Goal: Check status: Verify the current state of an ongoing process or item

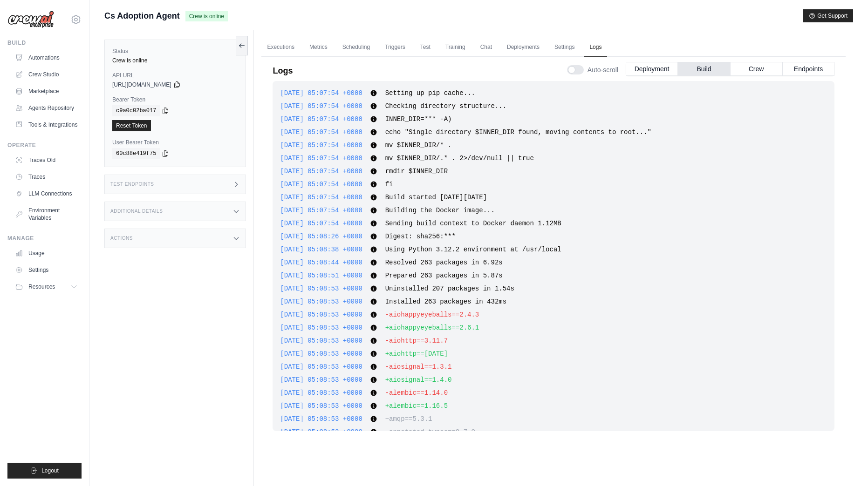
scroll to position [9616, 0]
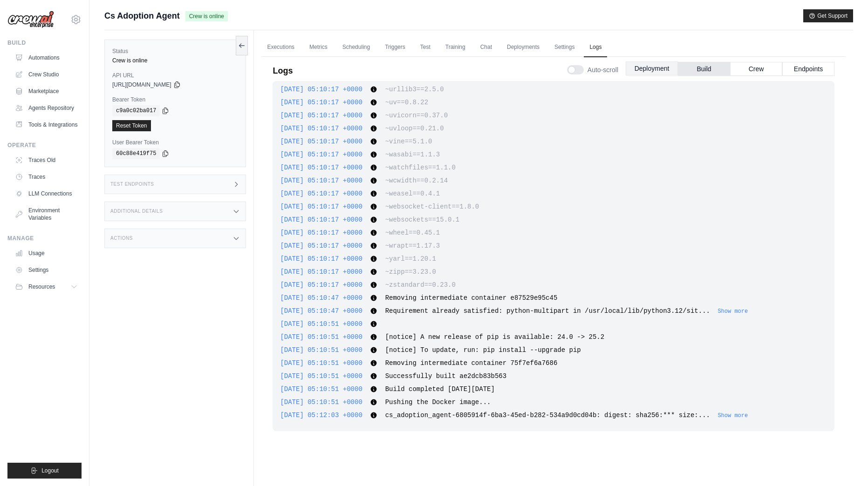
click at [656, 75] on button "Deployment" at bounding box center [652, 68] width 52 height 14
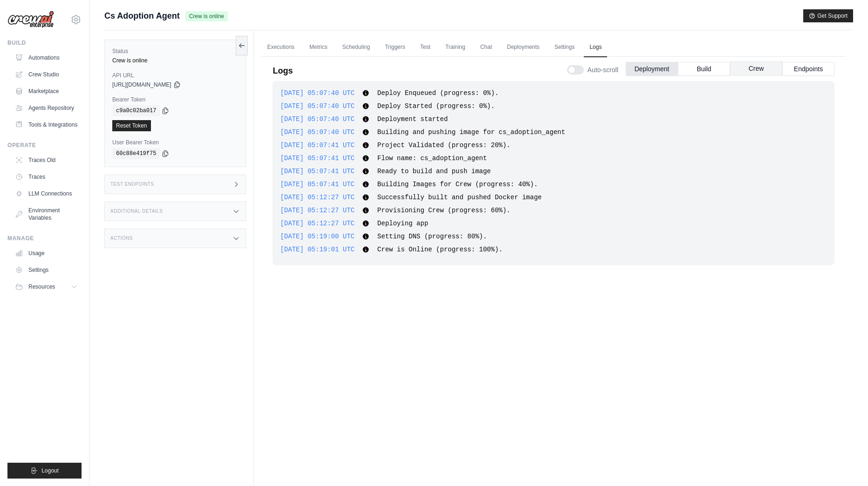
click at [743, 65] on button "Crew" at bounding box center [756, 68] width 52 height 14
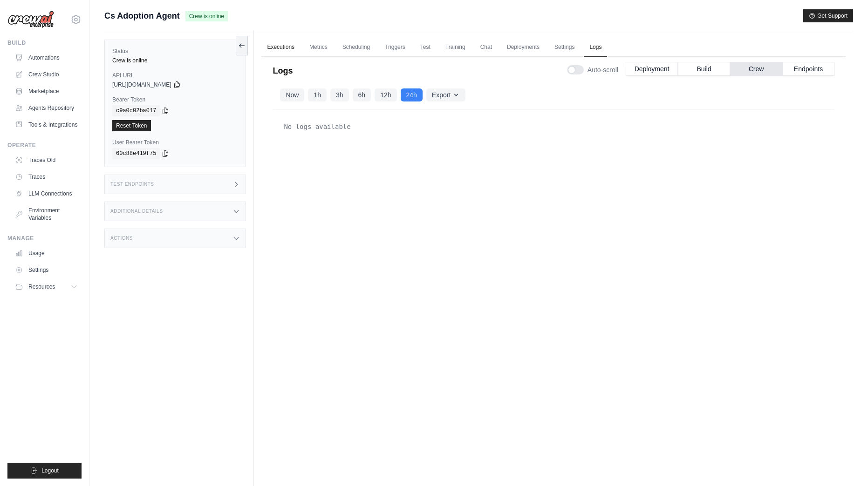
click at [290, 45] on link "Executions" at bounding box center [280, 48] width 39 height 20
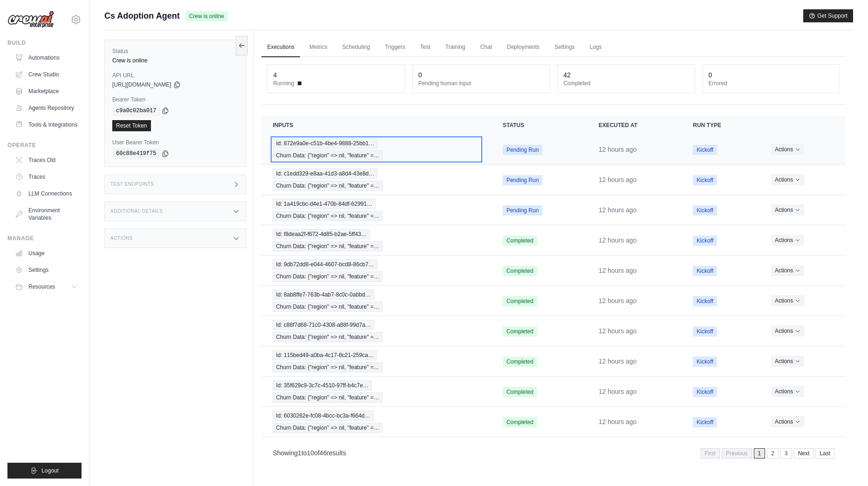
click at [332, 145] on span "Id: 872e9a0e-c51b-4be4-9888-25bb1…" at bounding box center [325, 143] width 105 height 10
click at [191, 314] on div "Status Crew is online API URL copied [URL][DOMAIN_NAME] Bearer Token copied c9a…" at bounding box center [179, 273] width 150 height 486
click at [329, 149] on div "Id: 872e9a0e-c51b-4be4-9888-25bb1… Churn Data: {"region" => nil, "feature" =…" at bounding box center [377, 149] width 208 height 22
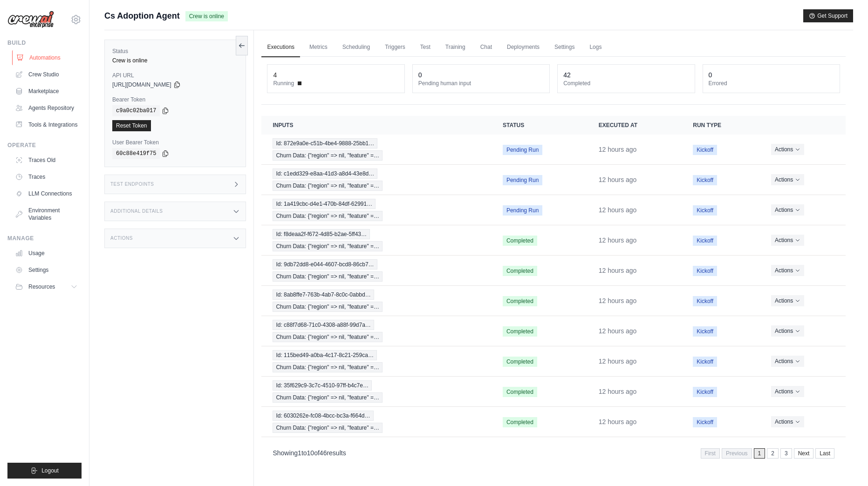
click at [55, 57] on link "Automations" at bounding box center [47, 57] width 70 height 15
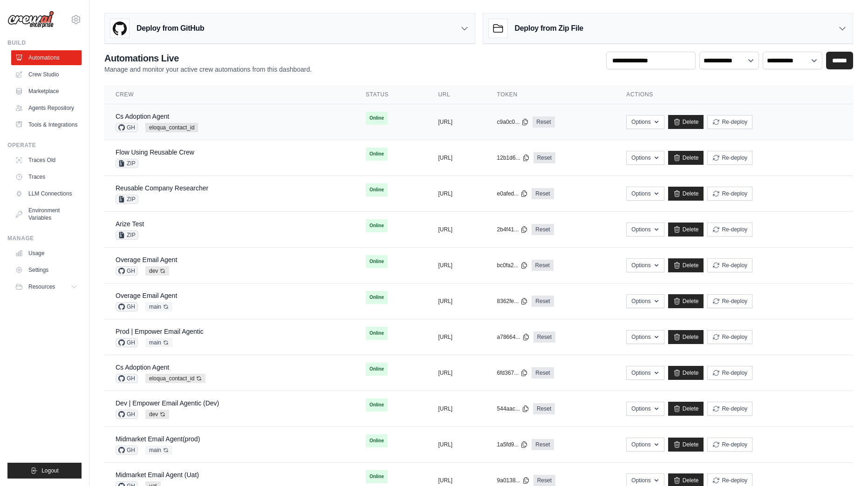
click at [230, 129] on div "Cs Adoption Agent GH eloqua_contact_id" at bounding box center [230, 122] width 228 height 20
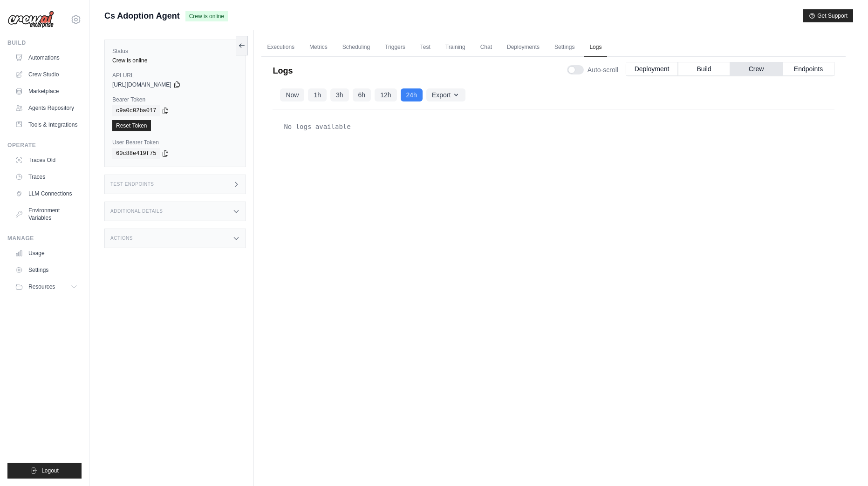
scroll to position [40, 0]
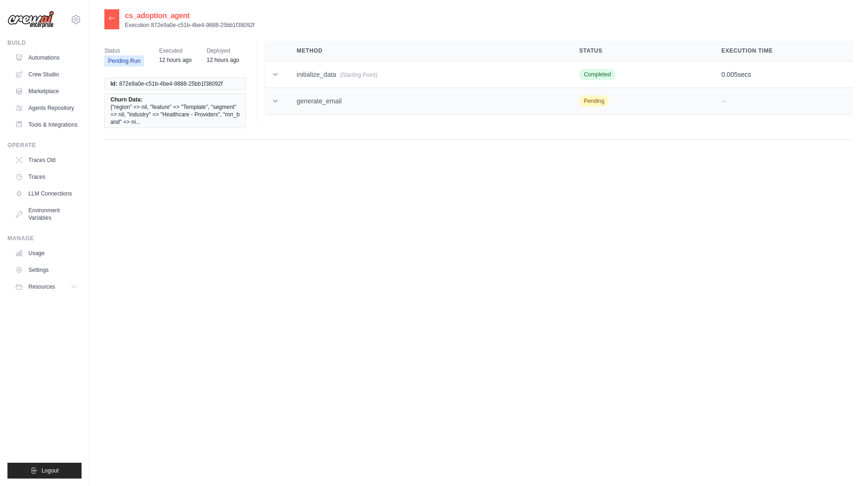
drag, startPoint x: 329, startPoint y: 101, endPoint x: 297, endPoint y: 102, distance: 32.2
click at [297, 102] on td "generate_email" at bounding box center [427, 101] width 282 height 27
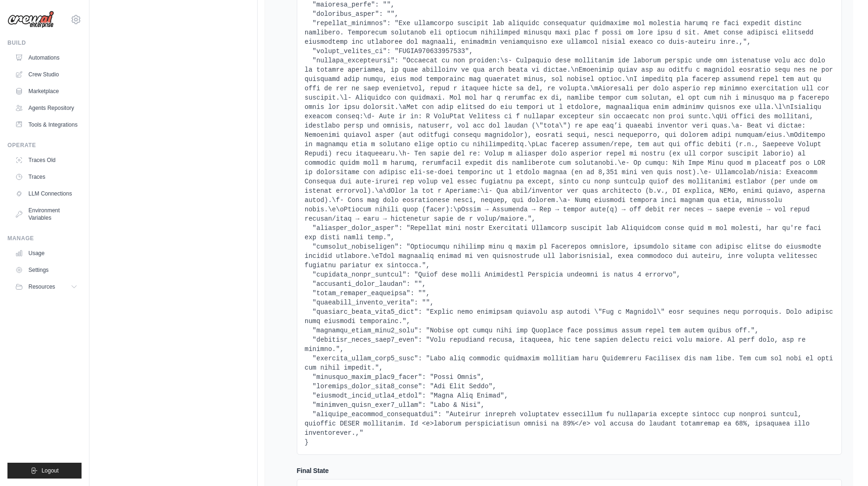
scroll to position [630, 0]
